Goal: Task Accomplishment & Management: Use online tool/utility

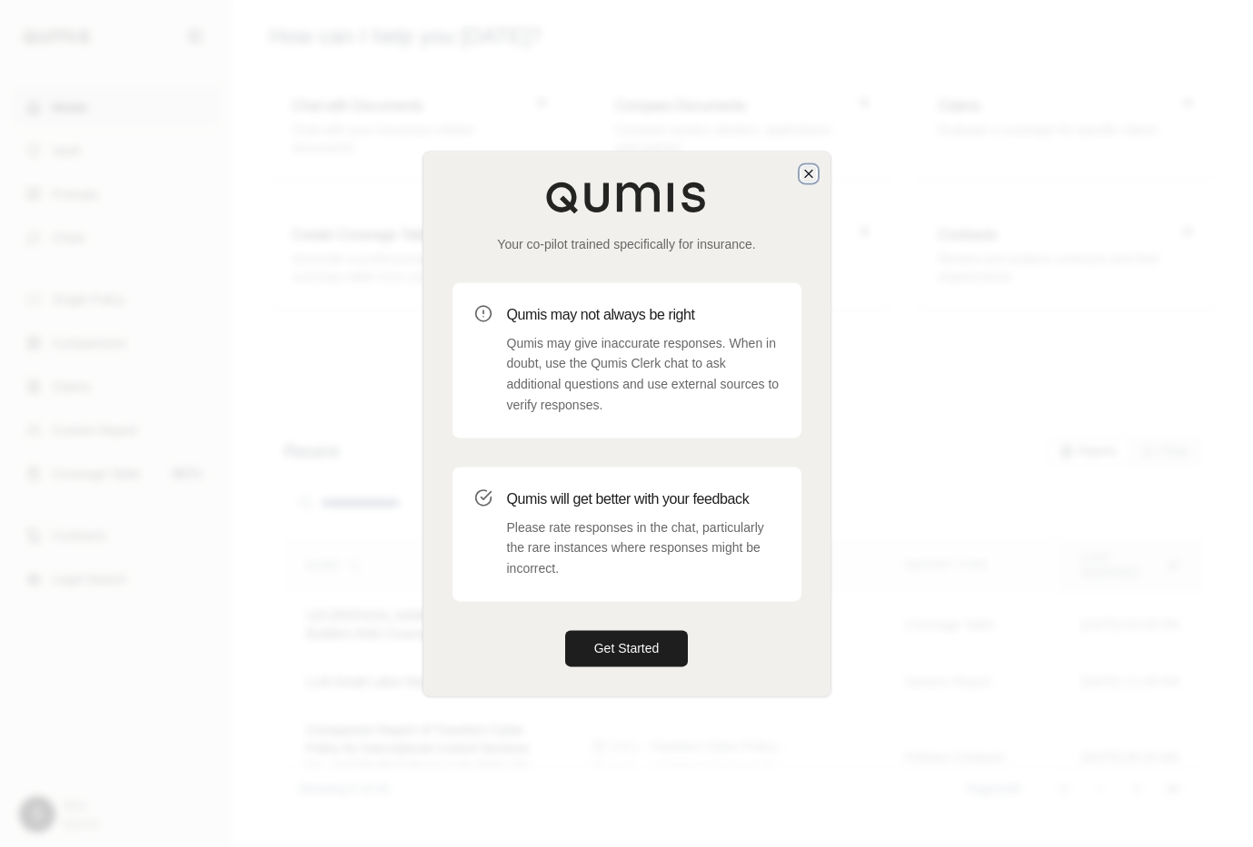
click at [801, 174] on icon "button" at bounding box center [808, 173] width 15 height 15
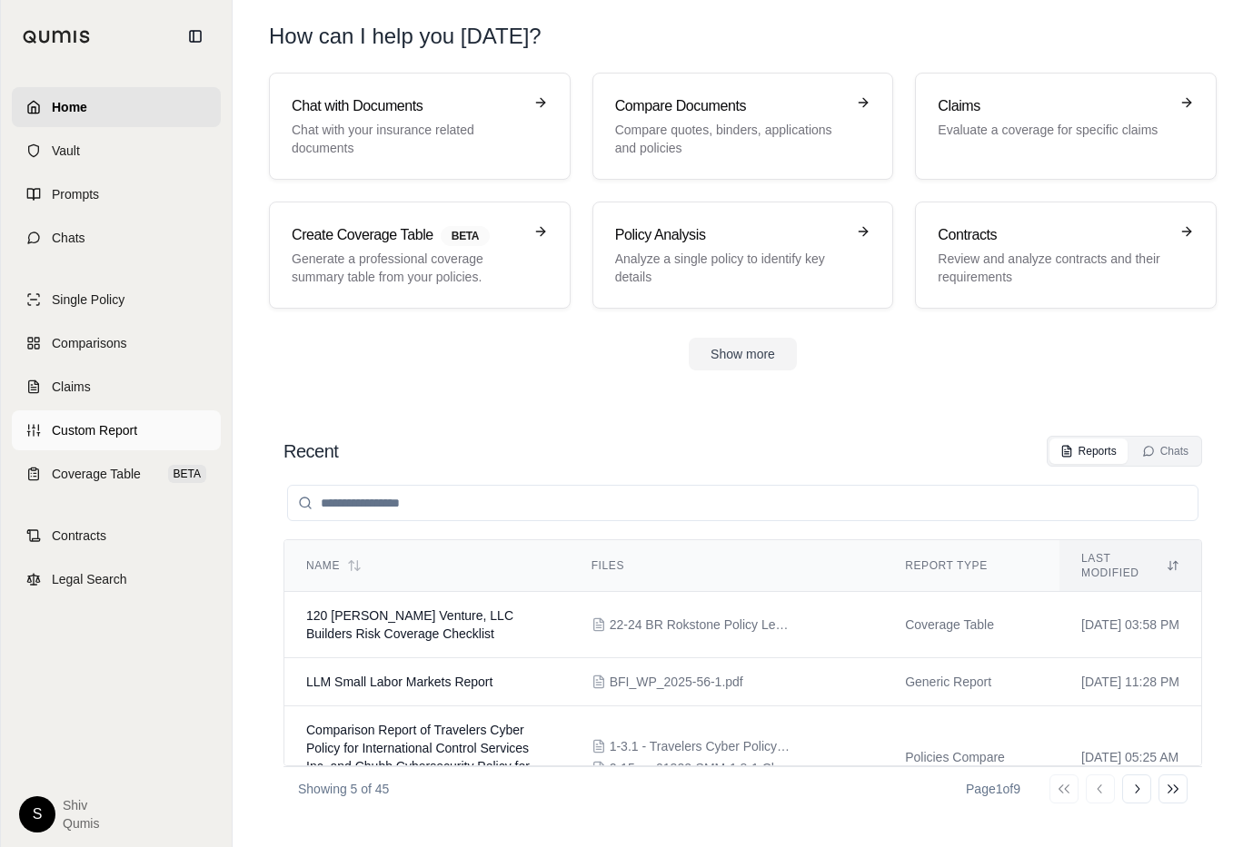
click at [82, 431] on span "Custom Report" at bounding box center [94, 430] width 85 height 18
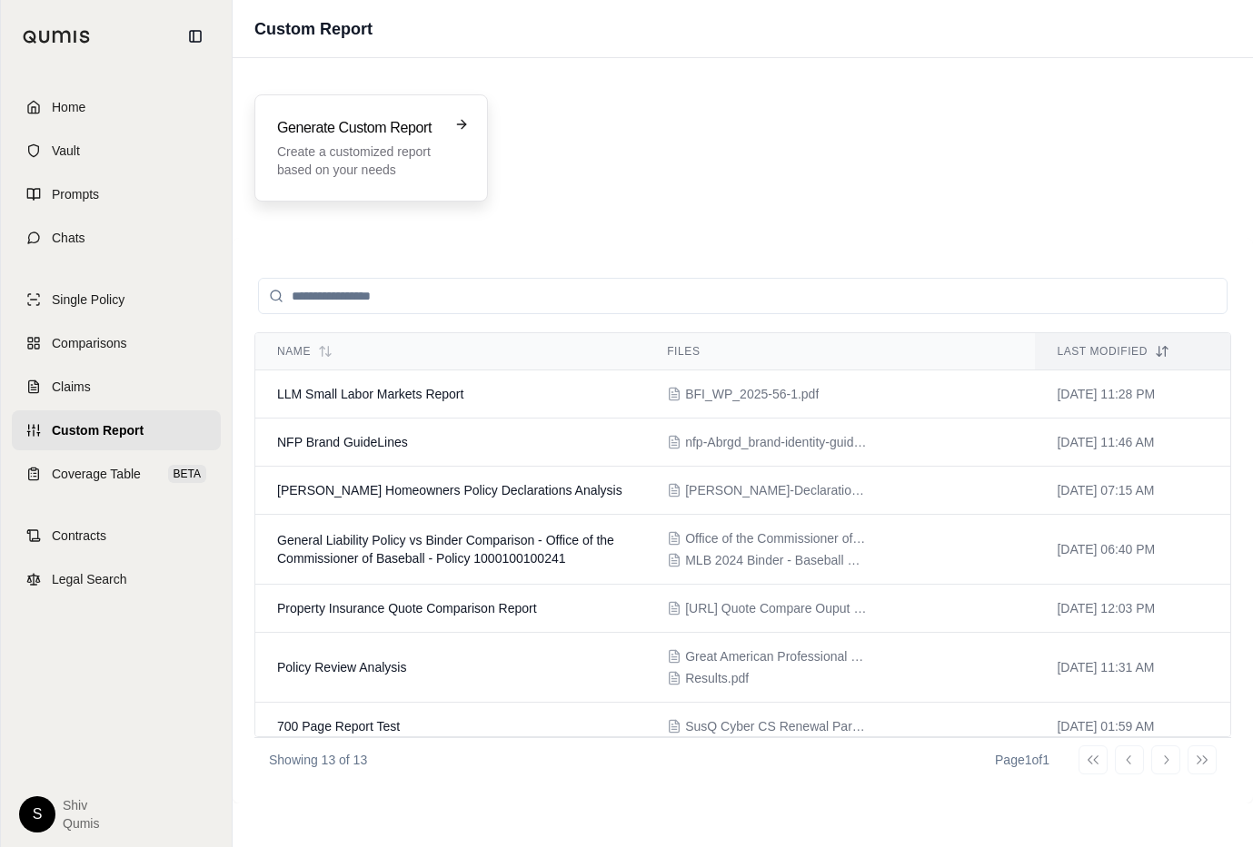
click at [376, 162] on p "Create a customized report based on your needs" at bounding box center [358, 161] width 163 height 36
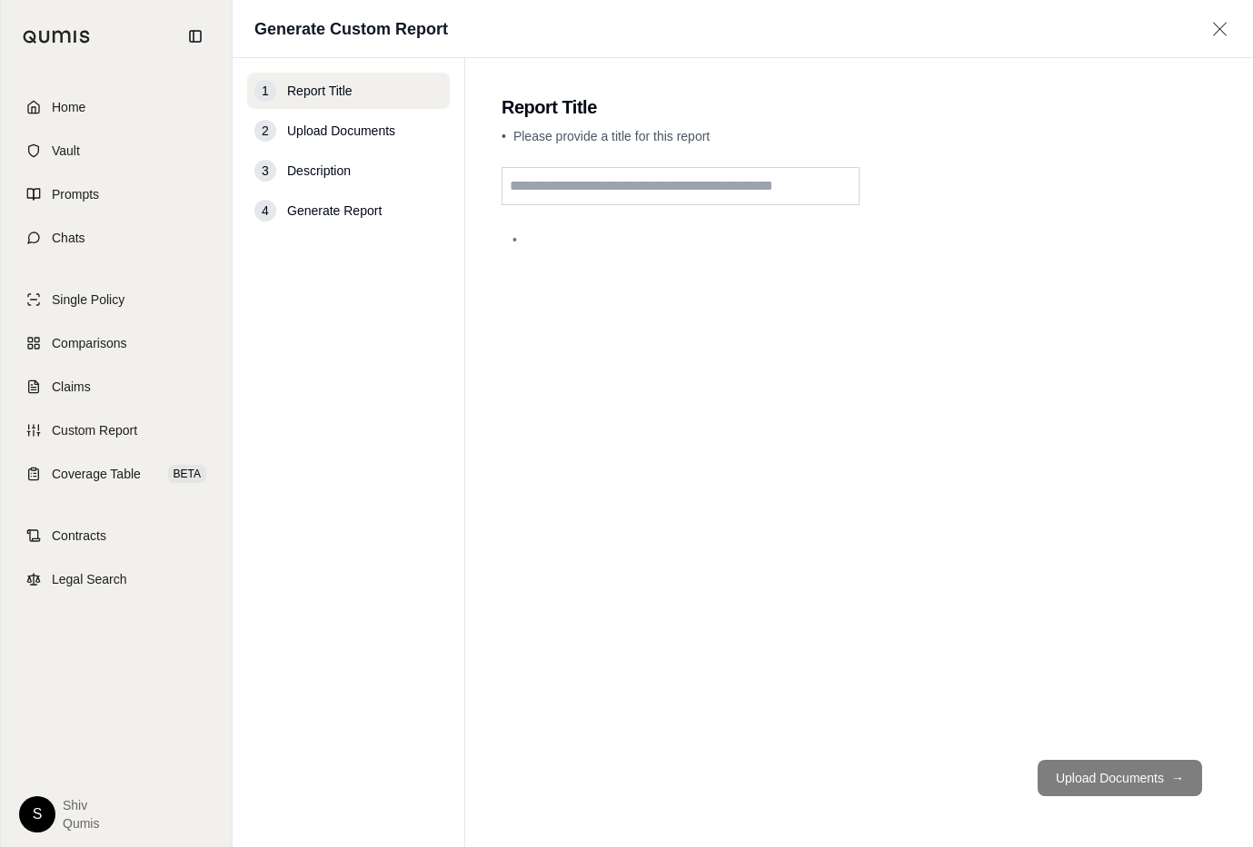
click at [609, 171] on input "text" at bounding box center [680, 186] width 358 height 38
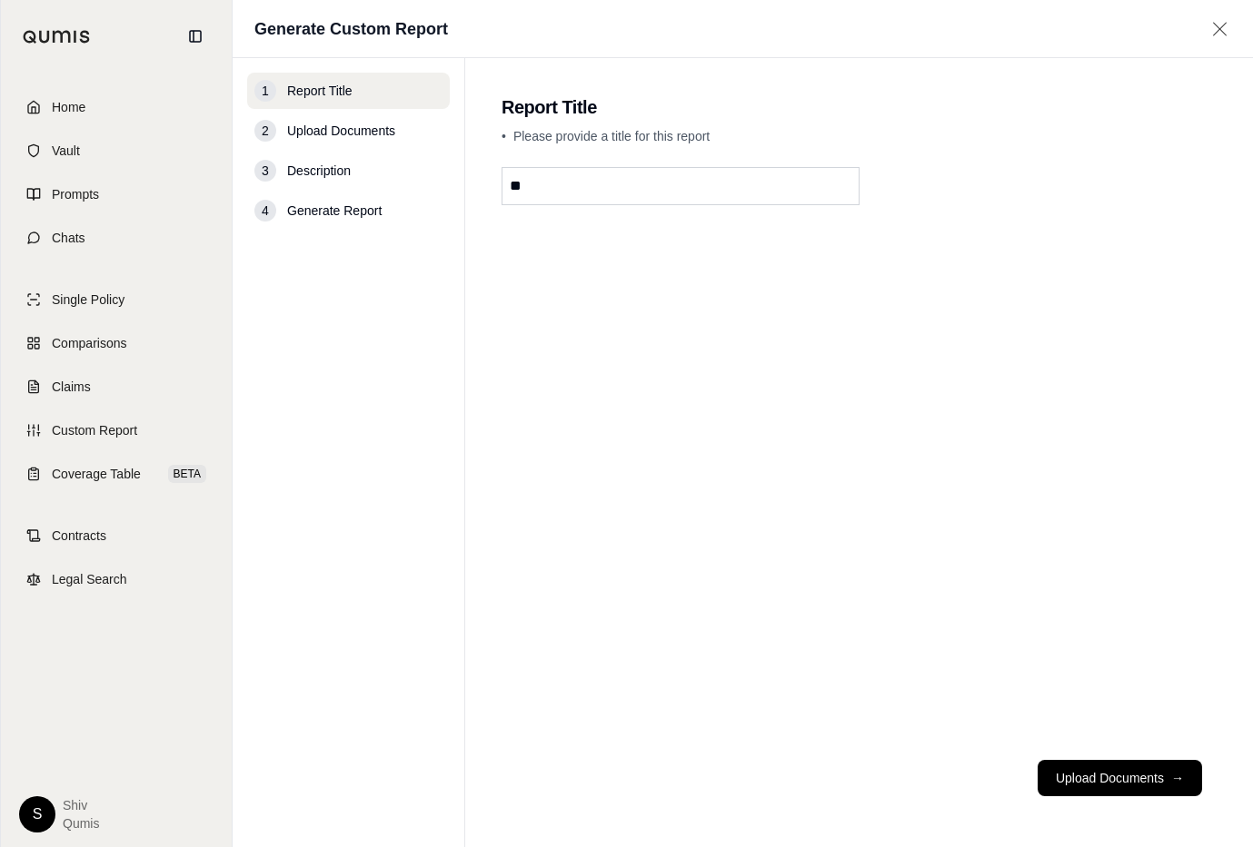
type input "*"
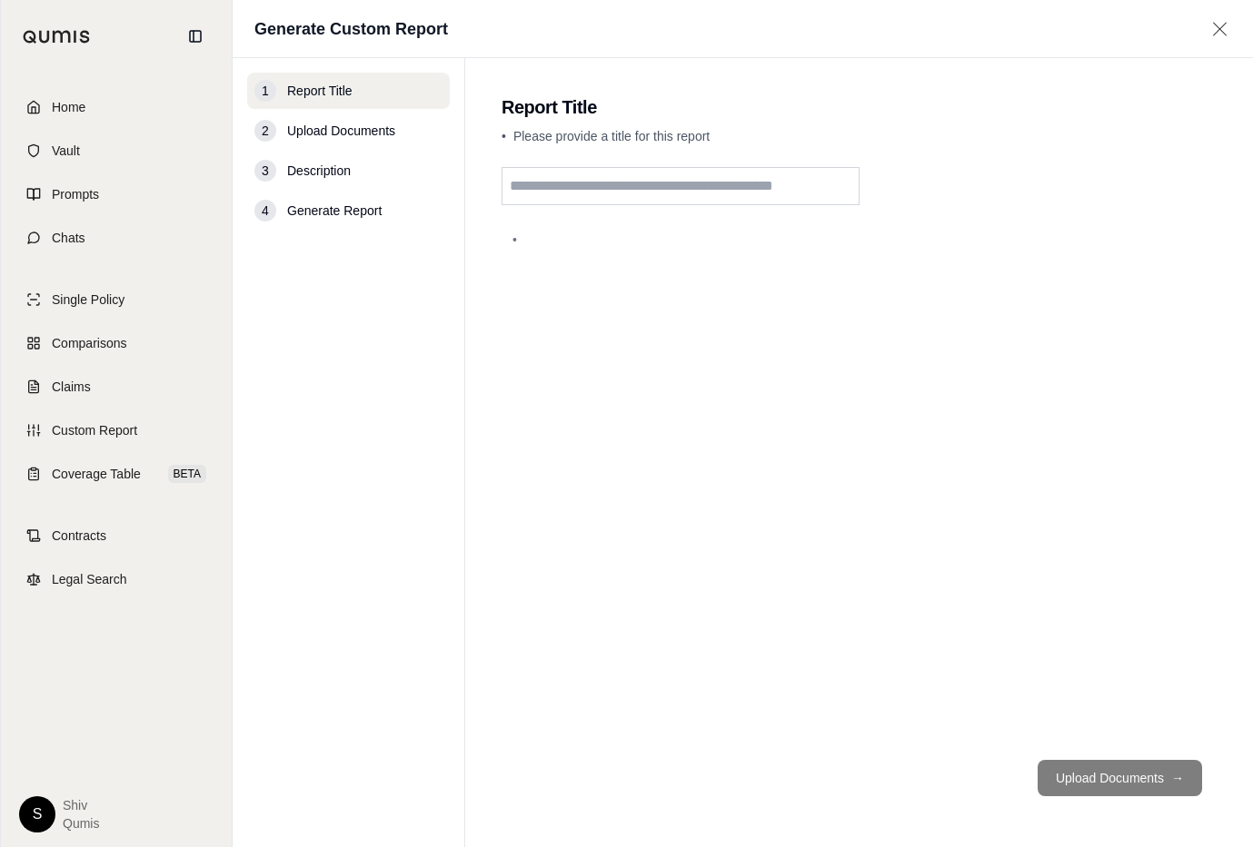
type input "*"
type input "**********"
click at [1125, 787] on button "Upload Documents →" at bounding box center [1119, 778] width 164 height 36
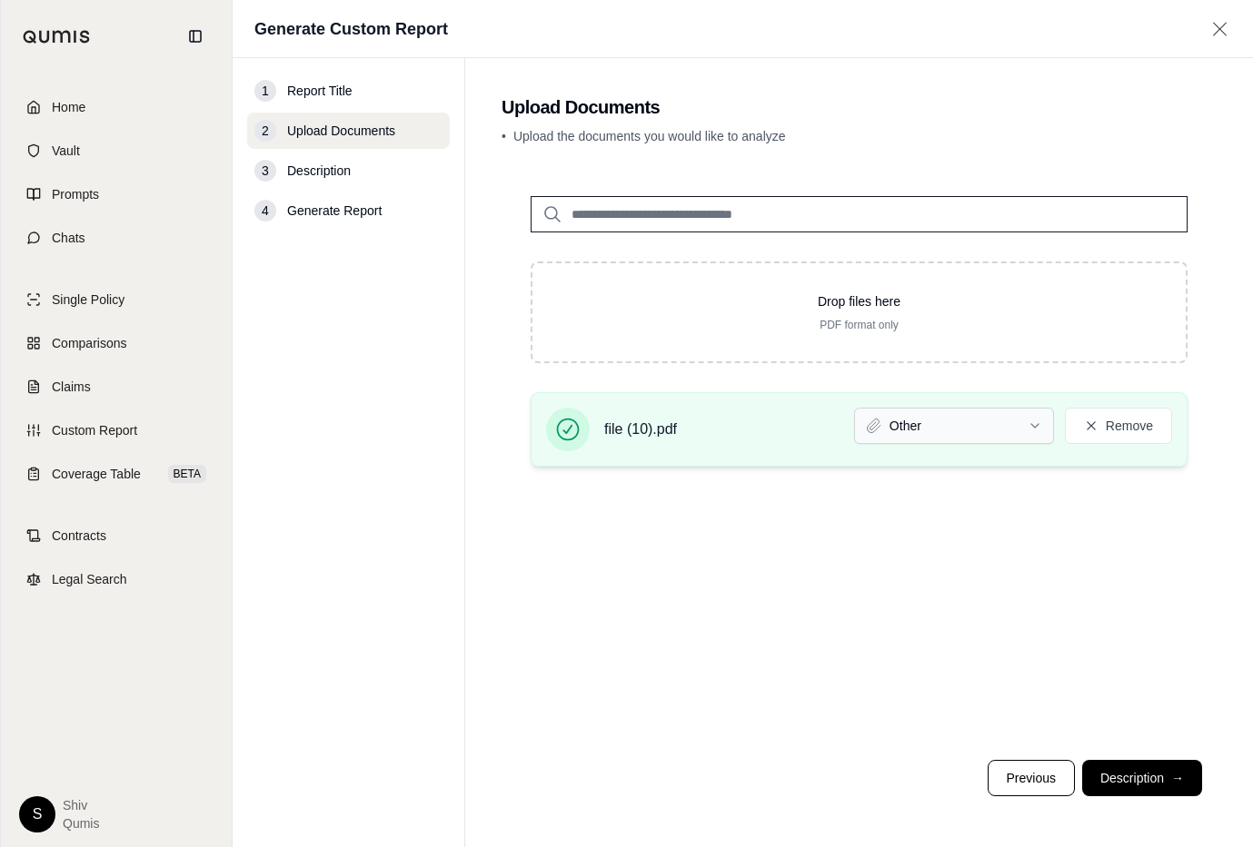
click at [913, 415] on html "Home Vault Prompts Chats Single Policy Comparisons Claims Custom Report Coverag…" at bounding box center [626, 423] width 1253 height 847
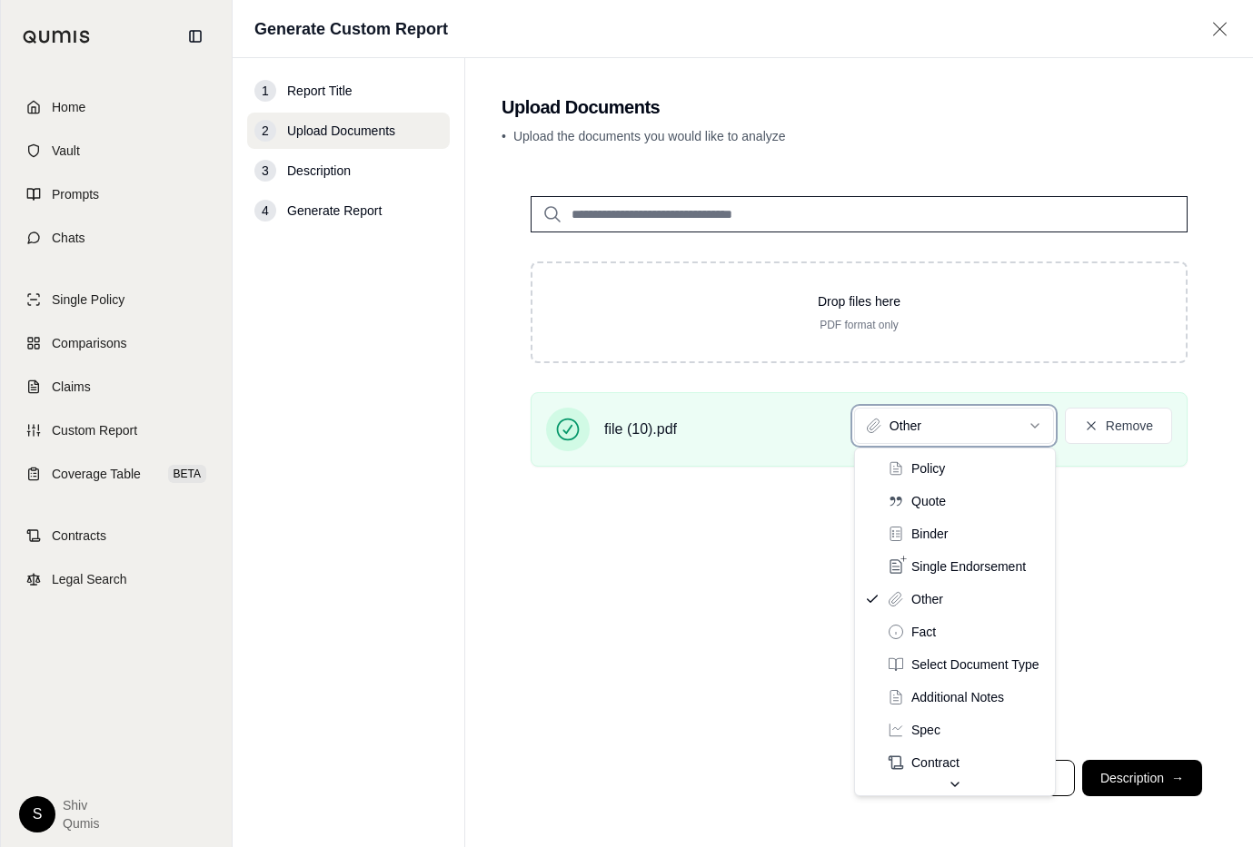
click at [748, 616] on html "Home Vault Prompts Chats Single Policy Comparisons Claims Custom Report Coverag…" at bounding box center [626, 423] width 1253 height 847
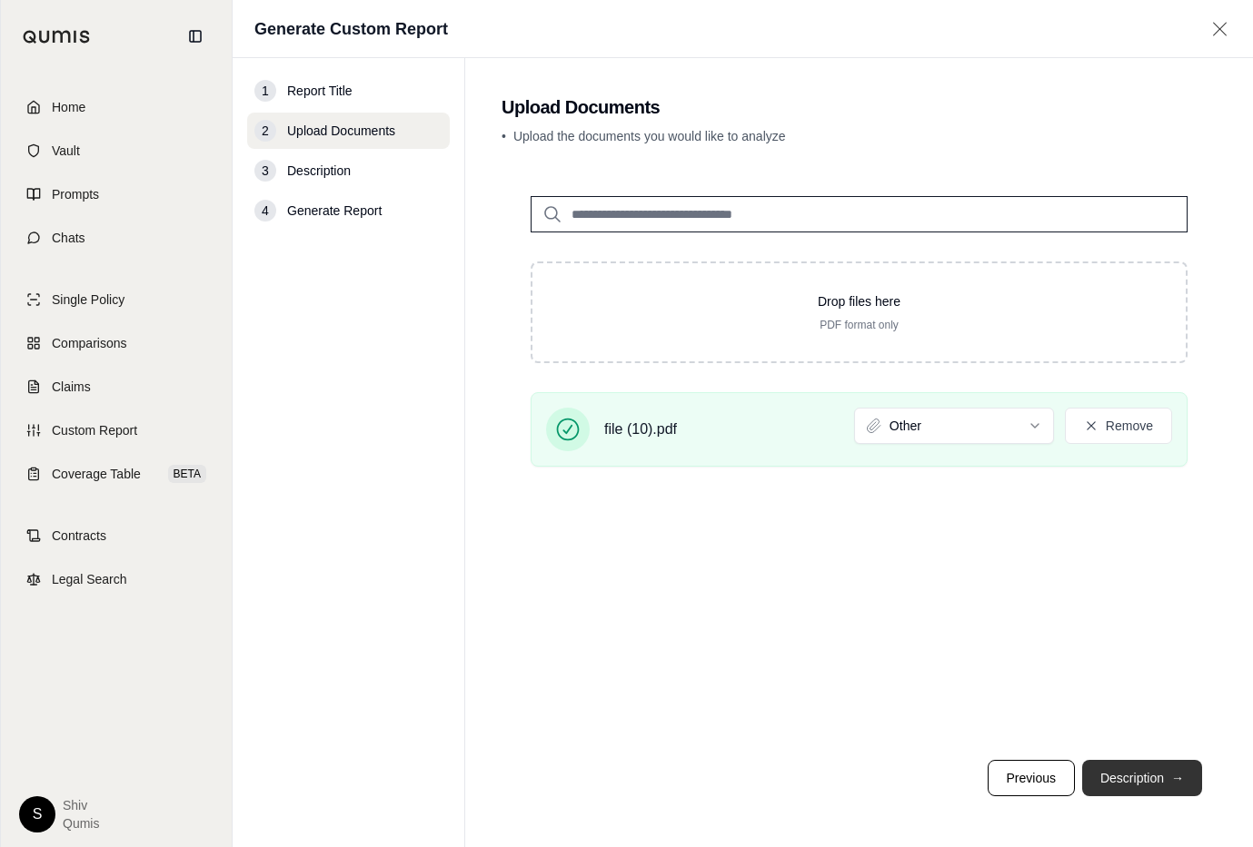
click at [1150, 771] on button "Description →" at bounding box center [1142, 778] width 120 height 36
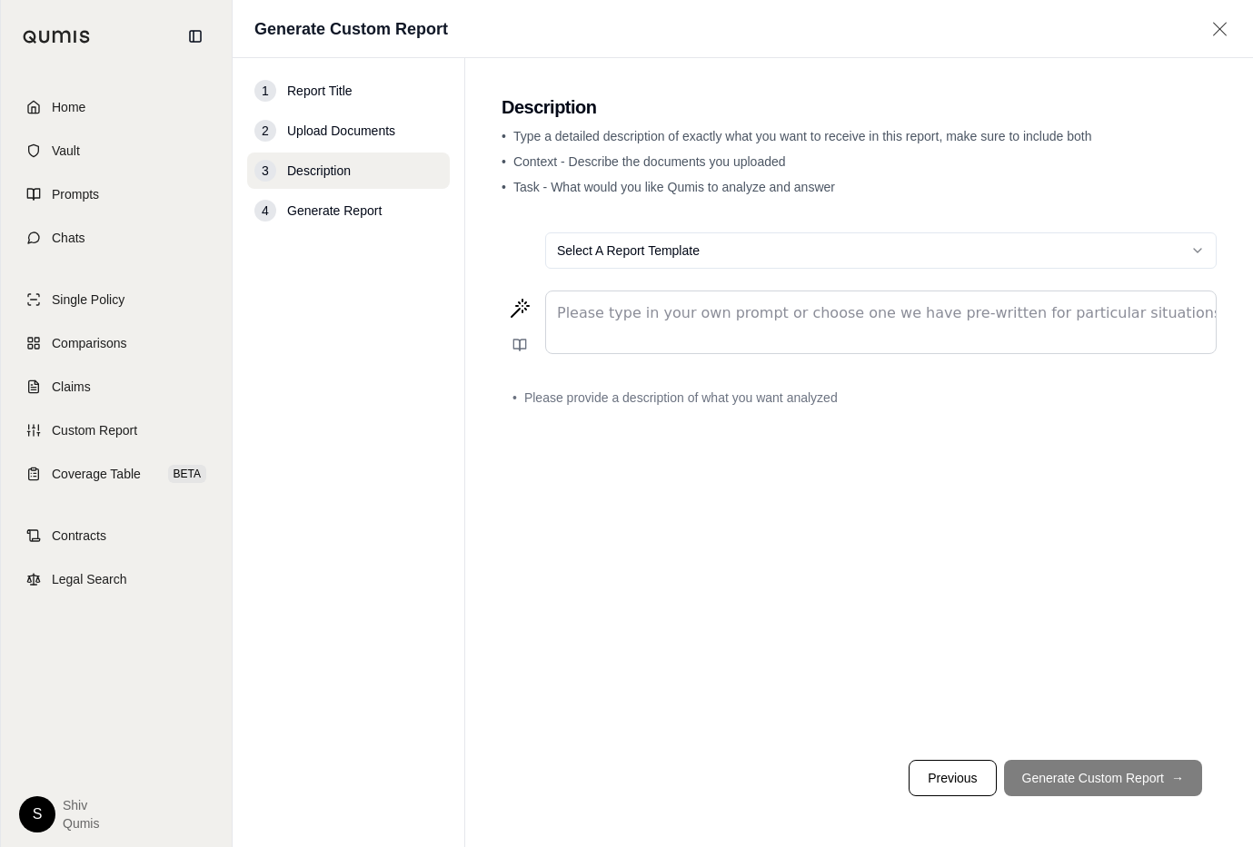
click at [641, 312] on p "editable markdown" at bounding box center [881, 313] width 648 height 22
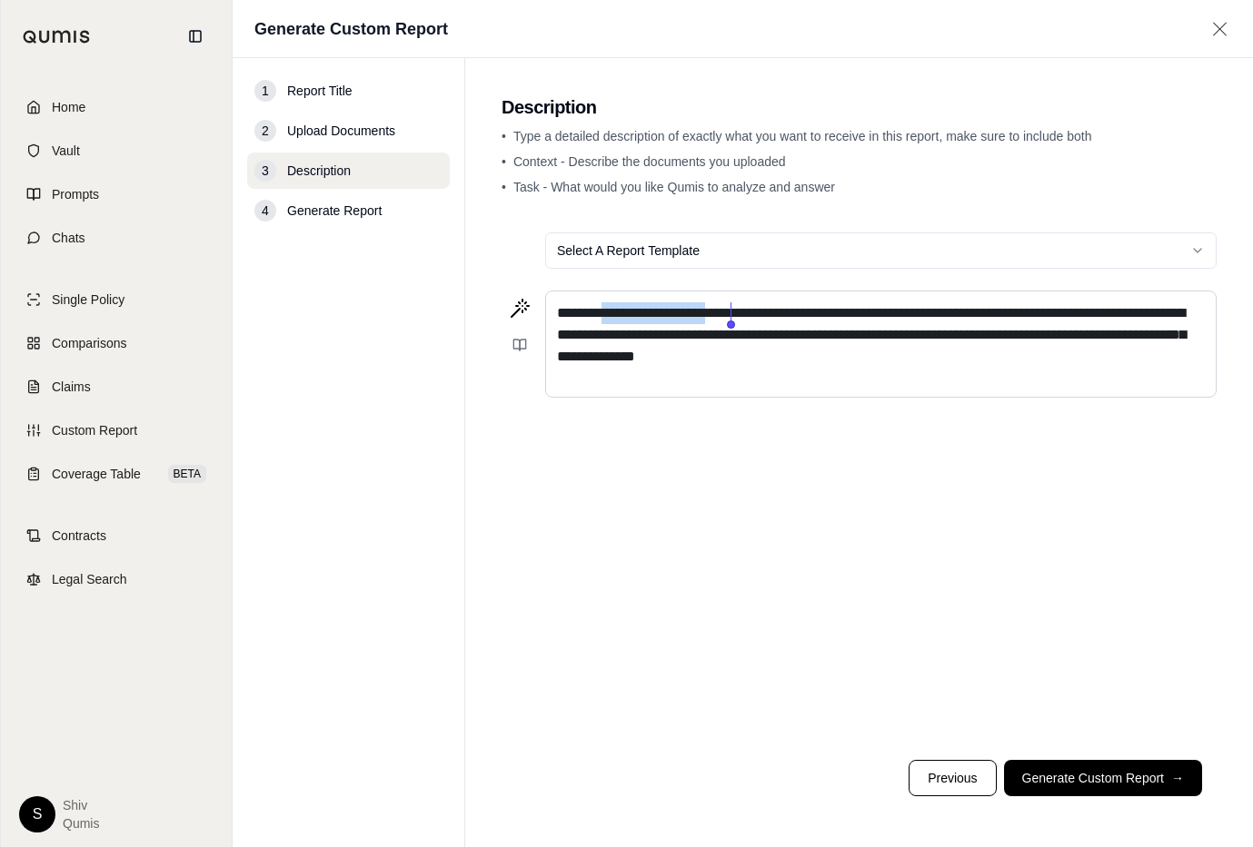
drag, startPoint x: 611, startPoint y: 315, endPoint x: 730, endPoint y: 315, distance: 119.0
click at [730, 315] on span "**********" at bounding box center [871, 334] width 629 height 57
drag, startPoint x: 885, startPoint y: 314, endPoint x: 1040, endPoint y: 306, distance: 155.5
click at [1041, 306] on span "**********" at bounding box center [871, 334] width 629 height 57
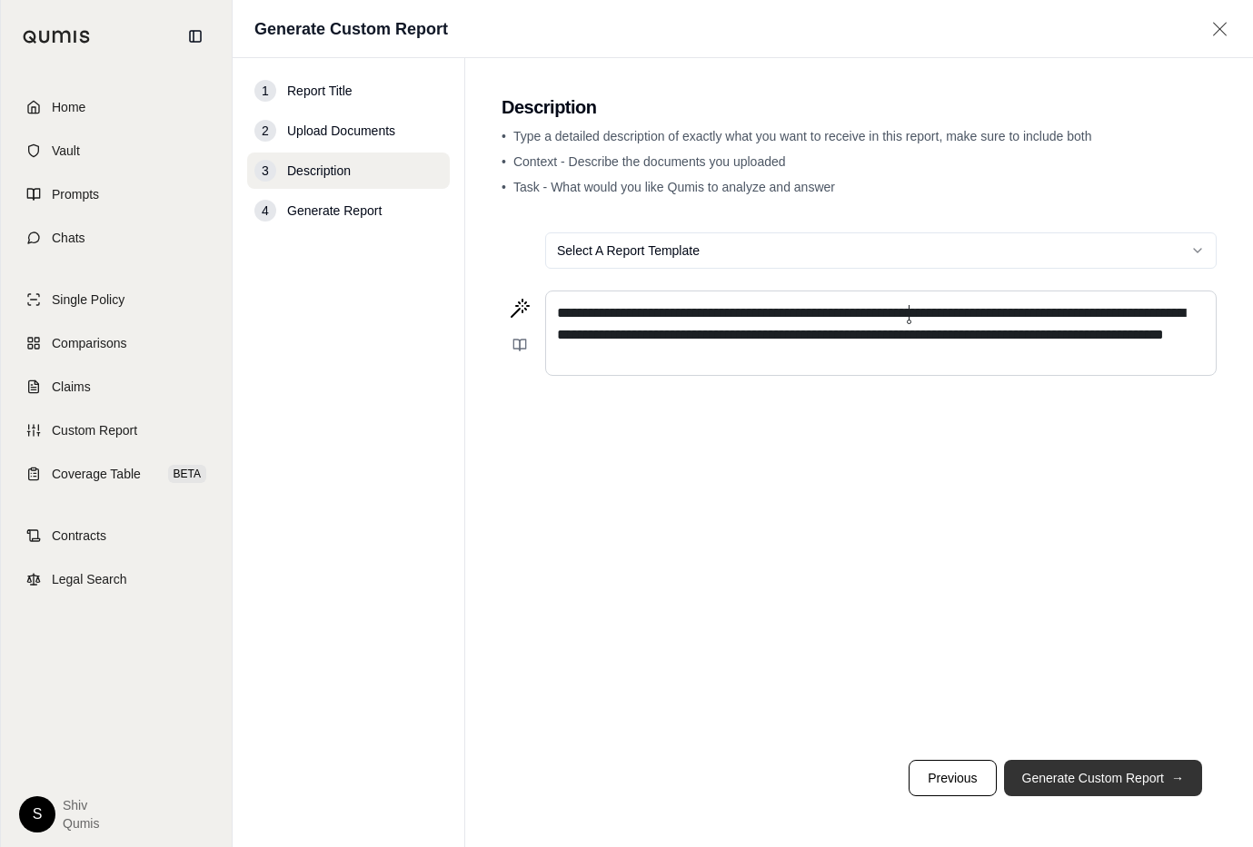
click at [1108, 775] on button "Generate Custom Report →" at bounding box center [1103, 778] width 198 height 36
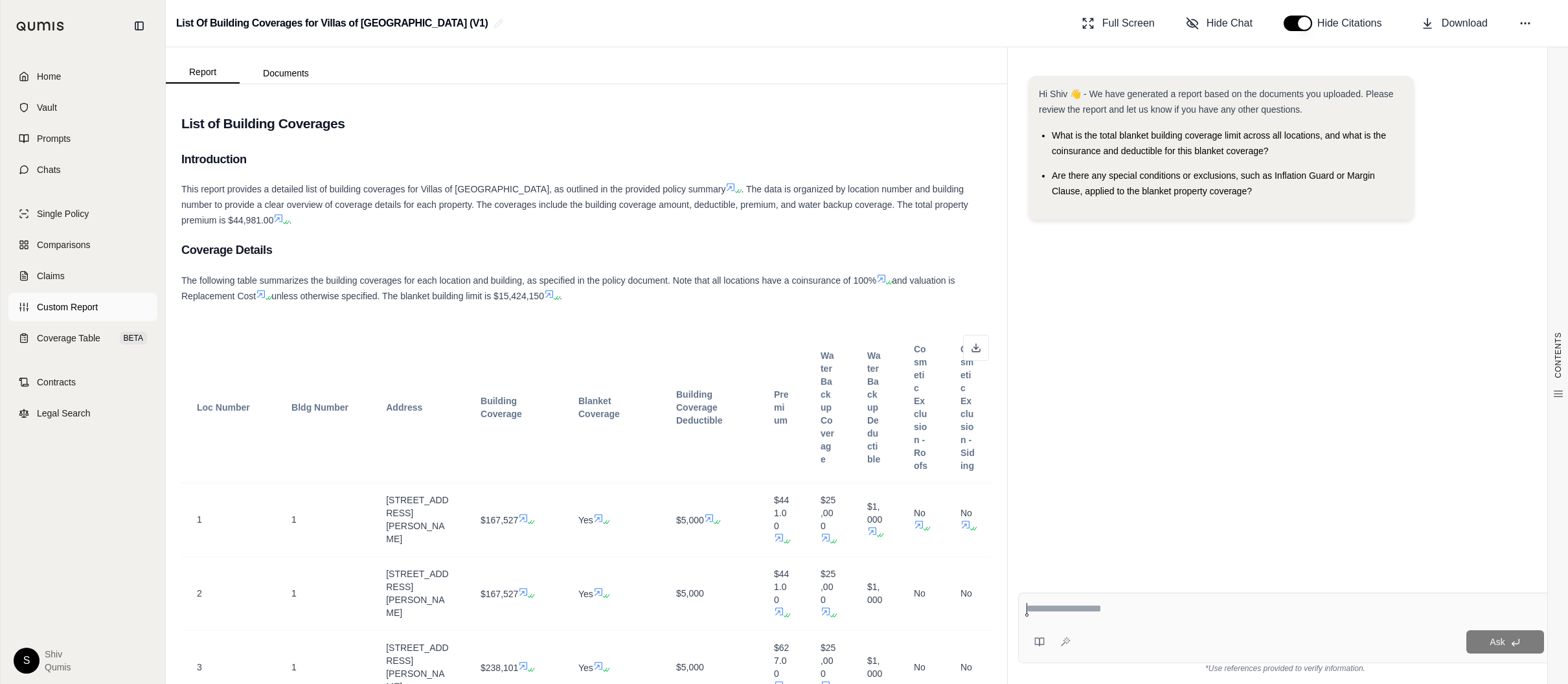
click at [61, 305] on span "Custom Report" at bounding box center [67, 307] width 61 height 13
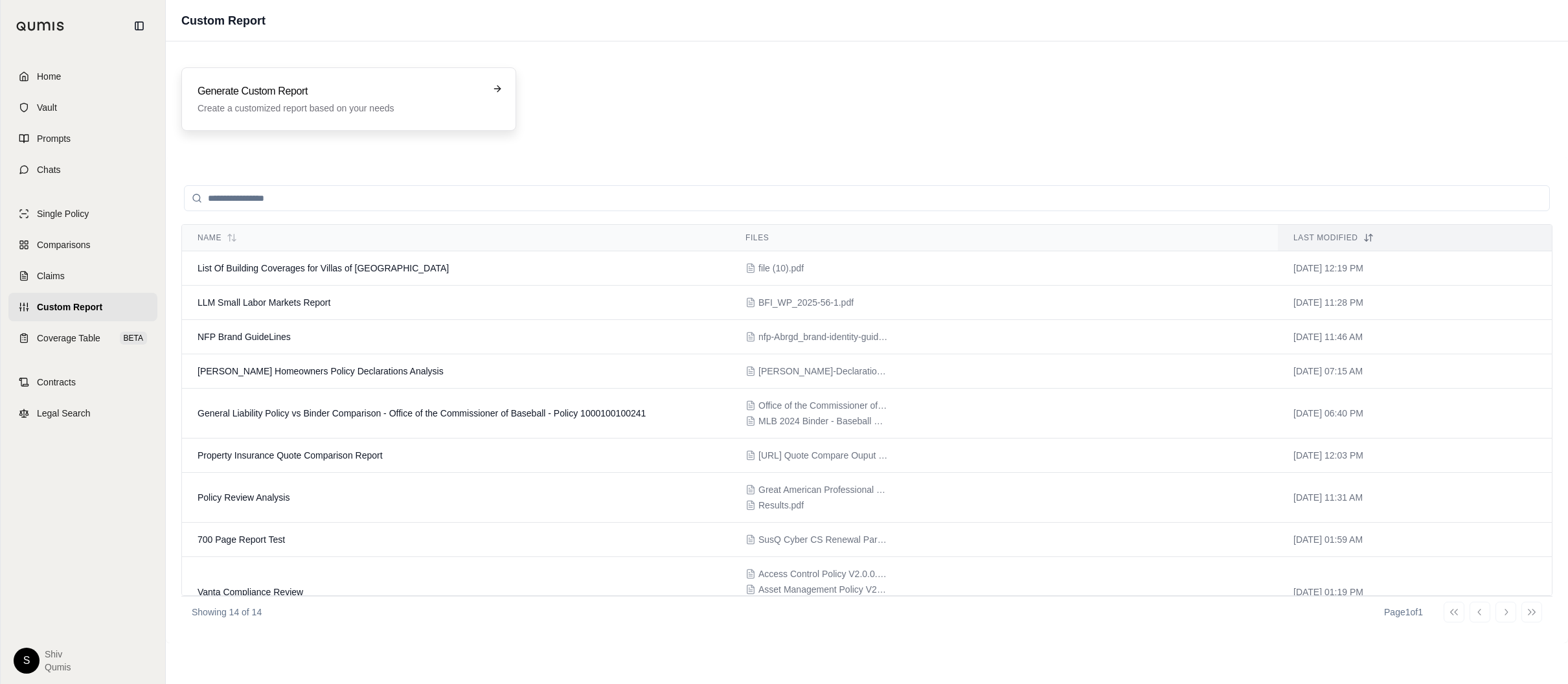
click at [352, 113] on p "Create a customized report based on your needs" at bounding box center [339, 108] width 285 height 13
